Goal: Transaction & Acquisition: Purchase product/service

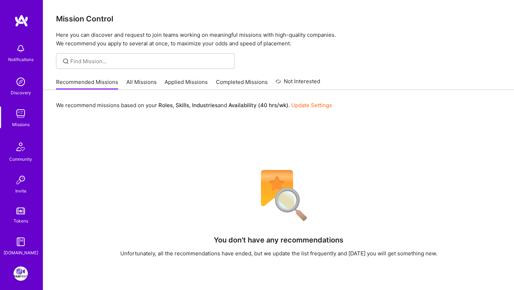
click at [144, 77] on div "Recommended Missions All Missions Applied Missions Completed Missions Not Inter…" at bounding box center [188, 81] width 264 height 15
click at [144, 80] on link "All Missions" at bounding box center [141, 84] width 30 height 12
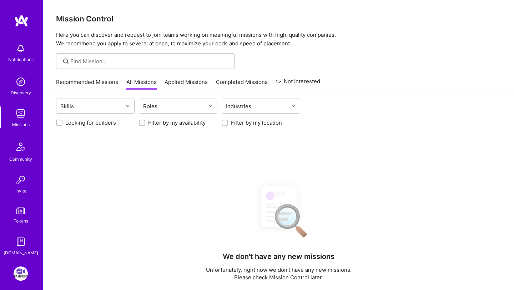
click at [193, 78] on link "Applied Missions" at bounding box center [186, 84] width 43 height 12
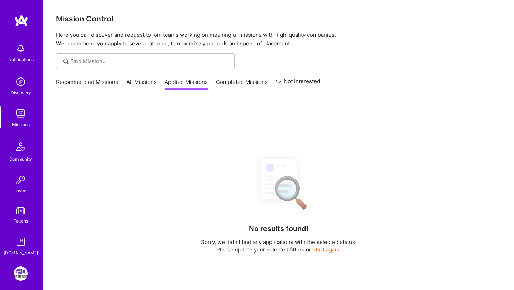
click at [221, 80] on link "Completed Missions" at bounding box center [242, 84] width 52 height 12
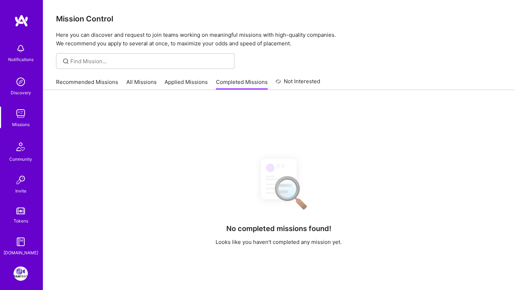
click at [189, 85] on link "Applied Missions" at bounding box center [186, 84] width 43 height 12
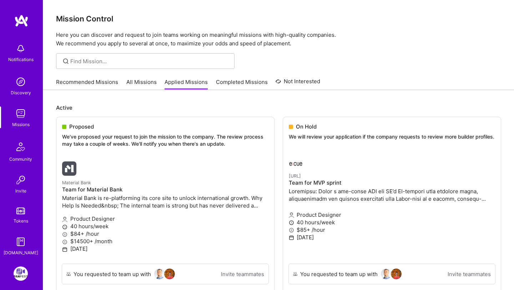
click at [146, 83] on link "All Missions" at bounding box center [141, 84] width 30 height 12
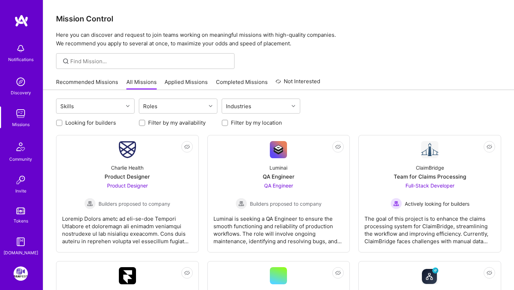
click at [83, 78] on div "Recommended Missions All Missions Applied Missions Completed Missions Not Inter…" at bounding box center [188, 81] width 264 height 15
click at [85, 83] on link "Recommended Missions" at bounding box center [87, 84] width 62 height 12
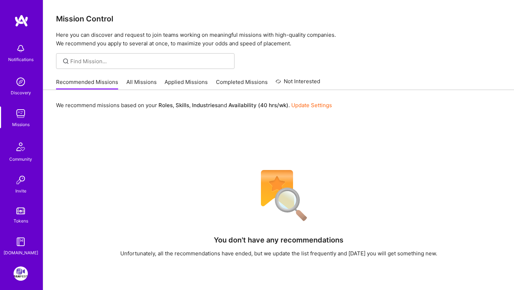
click at [182, 80] on link "Applied Missions" at bounding box center [186, 84] width 43 height 12
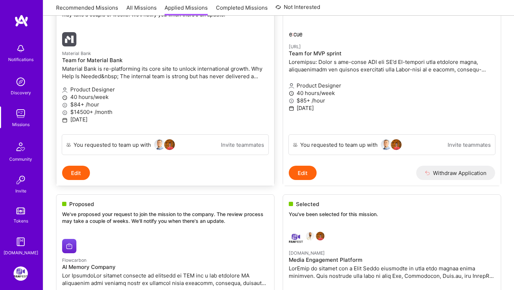
scroll to position [135, 0]
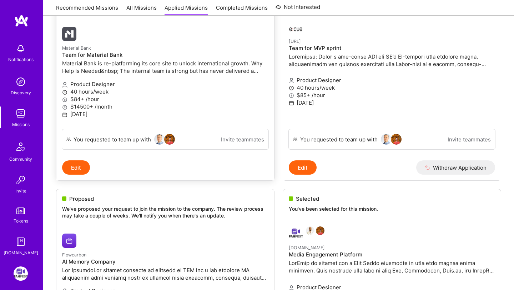
click at [147, 103] on p "$84+ /hour" at bounding box center [165, 99] width 206 height 8
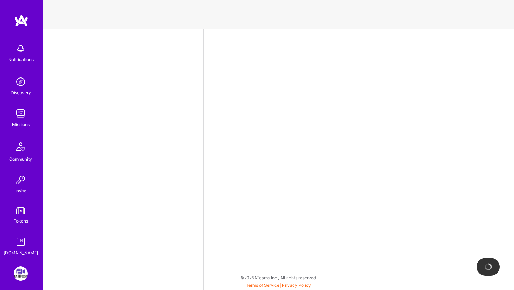
select select "HU"
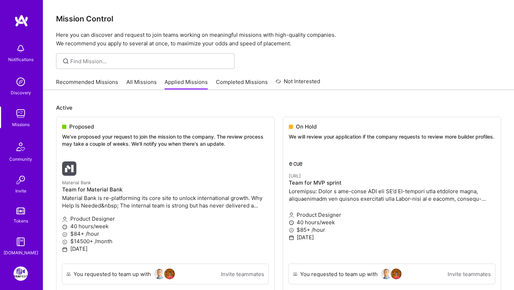
click at [131, 87] on link "All Missions" at bounding box center [141, 84] width 30 height 12
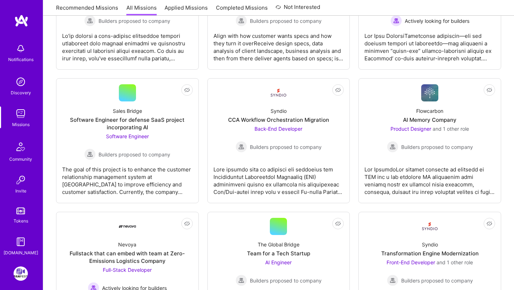
scroll to position [836, 0]
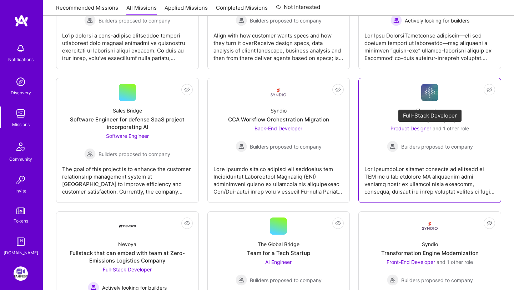
click at [441, 129] on span "and 1 other role" at bounding box center [451, 128] width 36 height 6
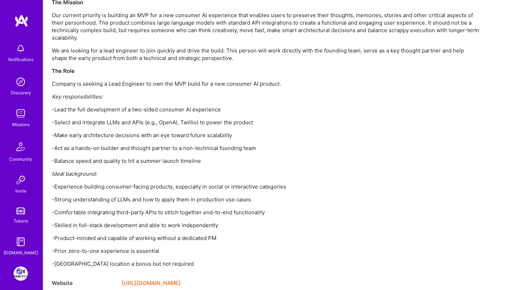
scroll to position [728, 0]
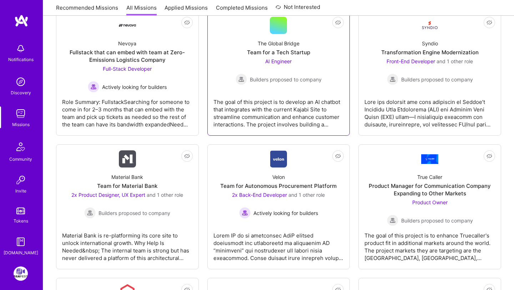
scroll to position [1052, 0]
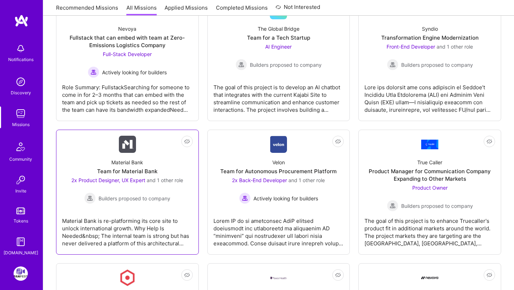
click at [137, 212] on div "Material Bank is re-platforming its core site to unlock international growth. W…" at bounding box center [127, 229] width 131 height 36
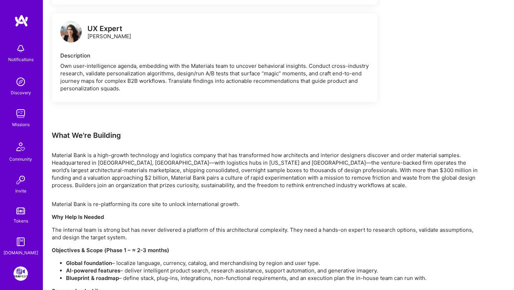
scroll to position [852, 0]
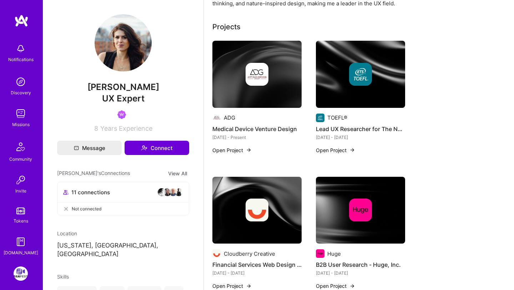
scroll to position [154, 0]
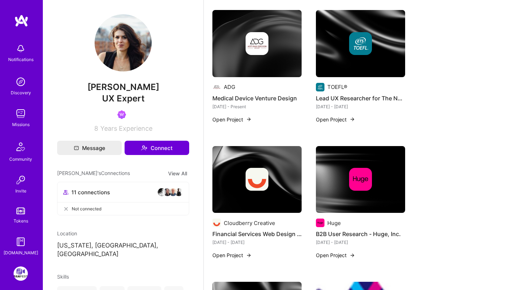
click at [268, 55] on img at bounding box center [257, 43] width 89 height 67
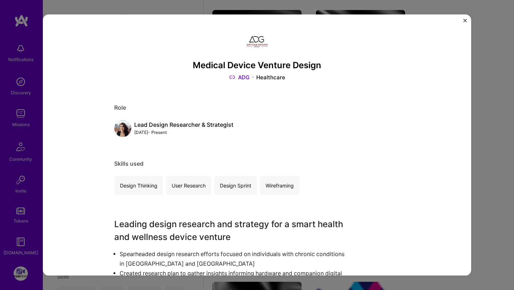
scroll to position [66, 0]
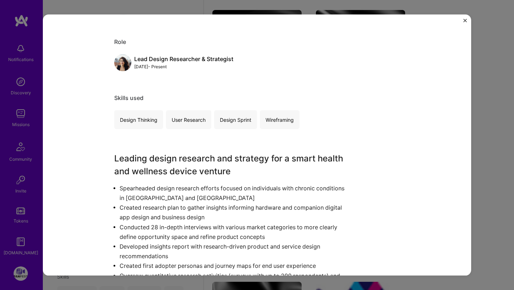
click at [498, 45] on div "Medical Device Venture Design ADG Healthcare Role Lead Design Researcher & Stra…" at bounding box center [257, 145] width 514 height 290
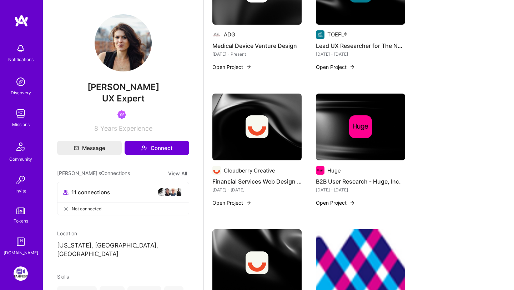
scroll to position [302, 0]
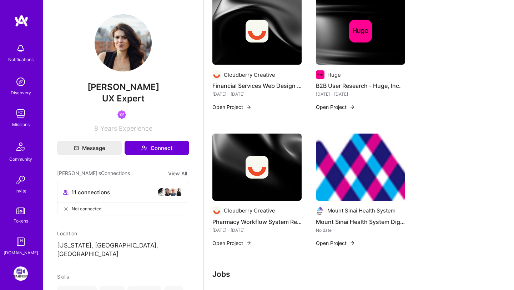
click at [369, 164] on img at bounding box center [360, 167] width 89 height 67
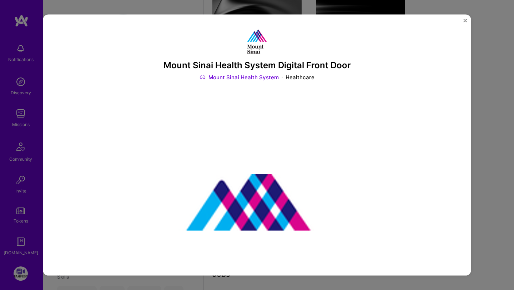
click at [246, 79] on link "Mount Sinai Health System" at bounding box center [239, 77] width 79 height 8
click at [466, 19] on img "Close" at bounding box center [466, 21] width 4 height 4
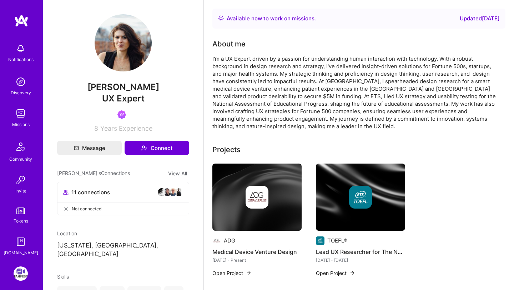
scroll to position [302, 0]
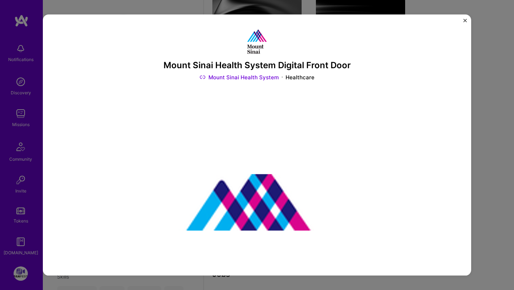
click at [464, 18] on div "Mount Sinai Health System Digital Front Door Mount Sinai Health System Healthca…" at bounding box center [257, 145] width 429 height 261
click at [466, 20] on img "Close" at bounding box center [466, 21] width 4 height 4
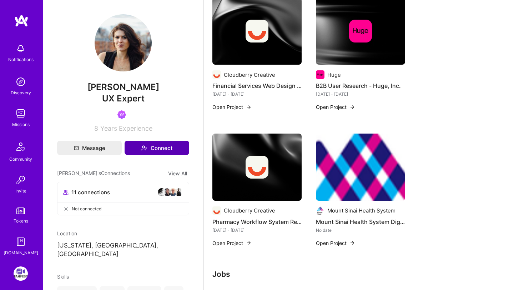
click at [141, 153] on button "Connect" at bounding box center [157, 148] width 65 height 14
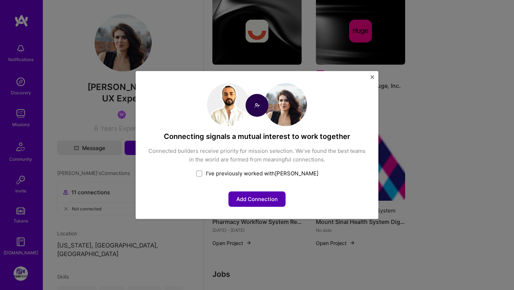
click at [244, 197] on button "Add Connection" at bounding box center [257, 198] width 57 height 15
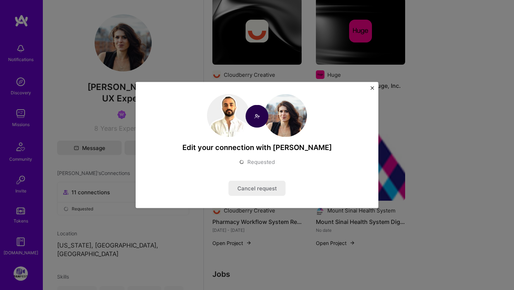
click at [370, 86] on div "Edit your connection with Christina Requested Cancel request" at bounding box center [257, 145] width 243 height 126
click at [371, 87] on img "Close" at bounding box center [373, 88] width 4 height 4
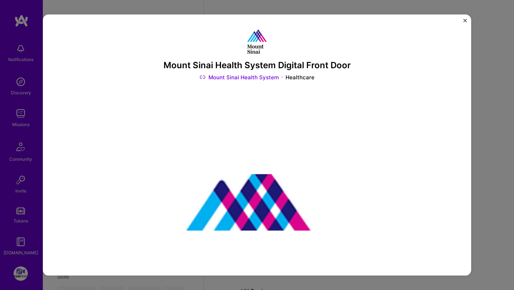
scroll to position [302, 0]
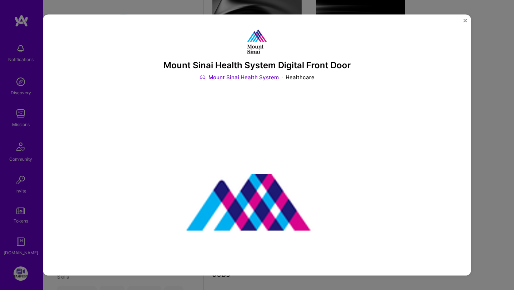
click at [84, 6] on div "Mount Sinai Health System Digital Front Door Mount Sinai Health System Healthca…" at bounding box center [257, 145] width 514 height 290
click at [467, 21] on div "Mount Sinai Health System Digital Front Door Mount Sinai Health System Healthca…" at bounding box center [257, 145] width 429 height 261
click at [464, 20] on img "Close" at bounding box center [466, 21] width 4 height 4
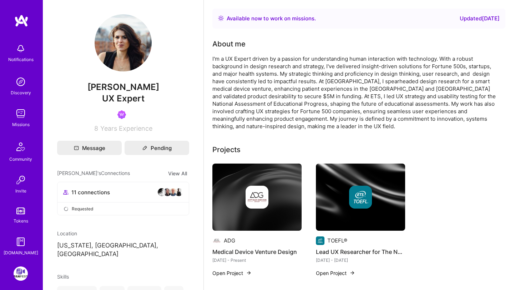
click at [24, 22] on img at bounding box center [21, 20] width 14 height 13
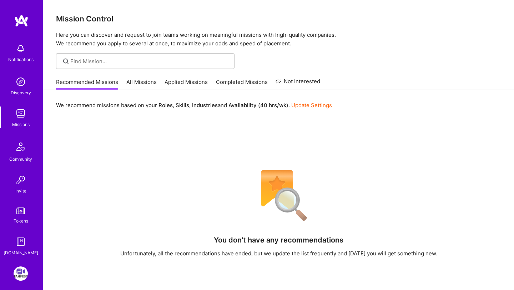
click at [233, 84] on link "Completed Missions" at bounding box center [242, 84] width 52 height 12
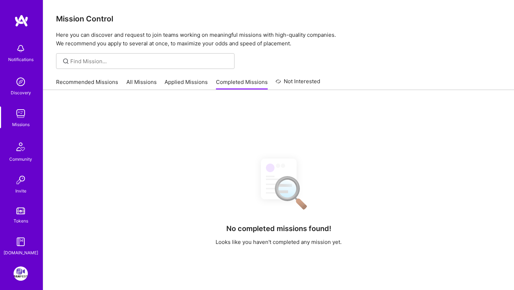
click at [174, 81] on link "Applied Missions" at bounding box center [186, 84] width 43 height 12
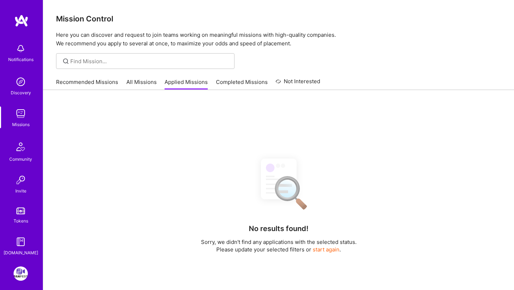
click at [145, 81] on link "All Missions" at bounding box center [141, 84] width 30 height 12
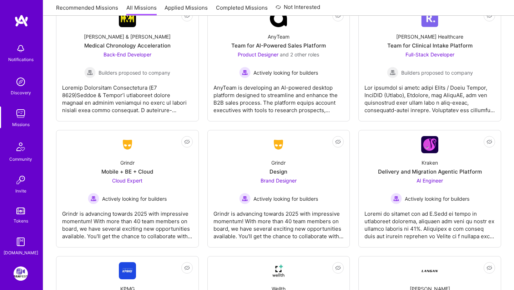
scroll to position [1701, 0]
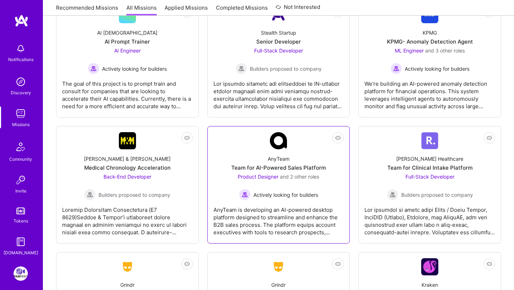
click at [251, 215] on div "AnyTeam is developing an AI-powered desktop platform designed to streamline and…" at bounding box center [279, 218] width 131 height 36
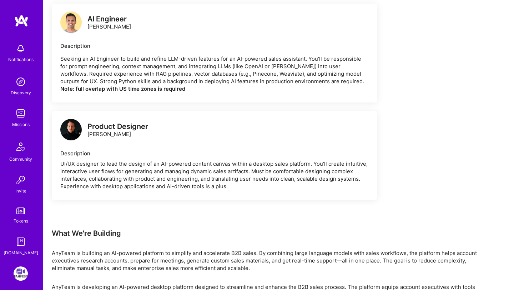
scroll to position [844, 0]
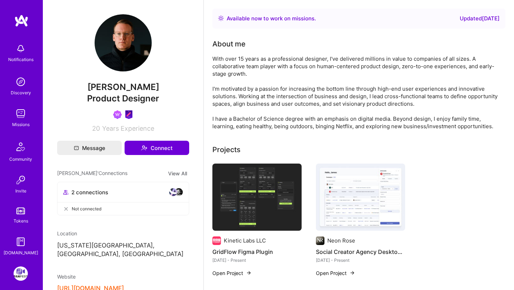
scroll to position [28, 0]
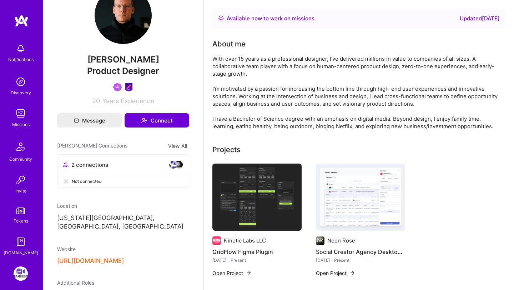
click at [103, 257] on button "[URL][DOMAIN_NAME]" at bounding box center [90, 261] width 67 height 8
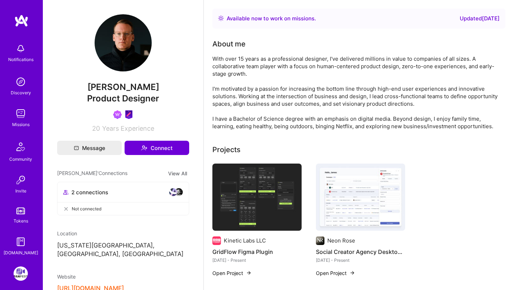
scroll to position [0, 0]
click at [21, 47] on img at bounding box center [21, 48] width 14 height 14
click at [22, 28] on div "Notifications Discovery Missions Community Invite Tokens [DOMAIN_NAME]" at bounding box center [21, 135] width 43 height 242
click at [22, 20] on img at bounding box center [21, 20] width 14 height 13
